Goal: Task Accomplishment & Management: Manage account settings

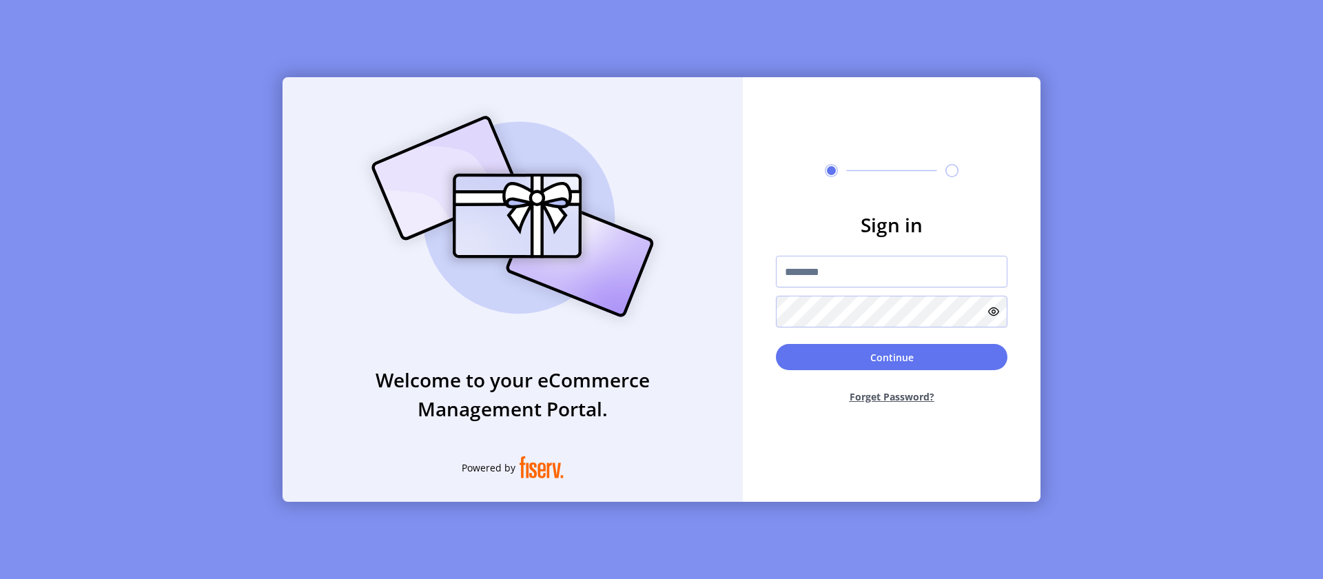
click at [892, 272] on input "text" at bounding box center [892, 272] width 232 height 32
type input "**********"
click at [892, 357] on button "Continue" at bounding box center [892, 357] width 232 height 26
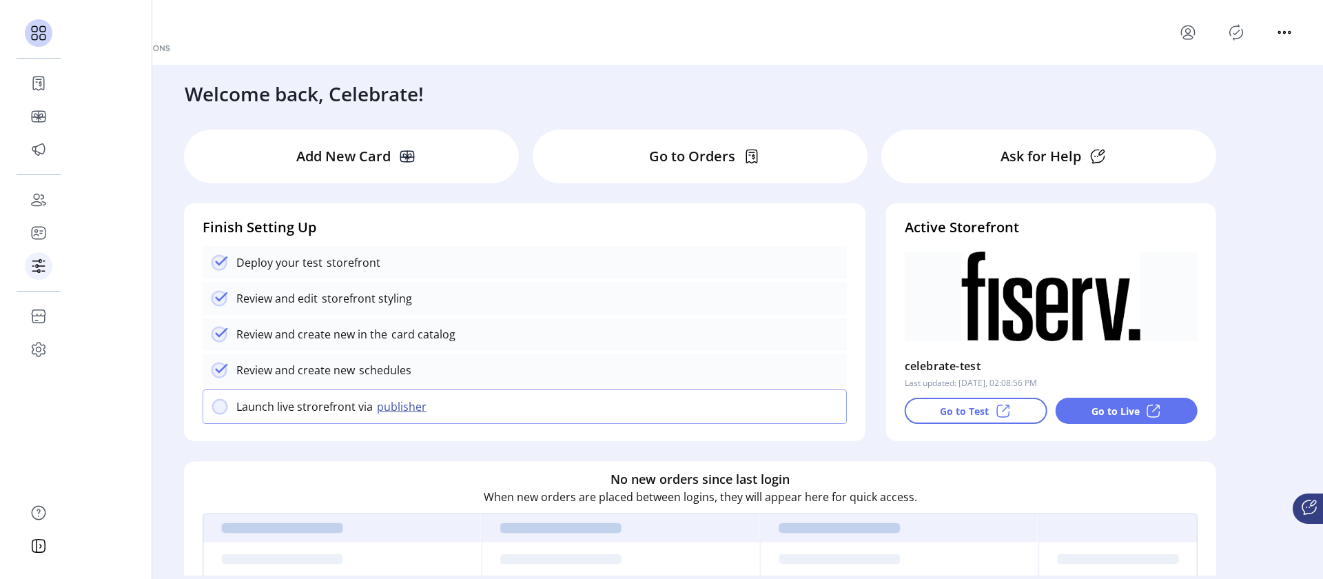
click at [39, 266] on icon at bounding box center [41, 266] width 7 height 0
